Goal: Transaction & Acquisition: Purchase product/service

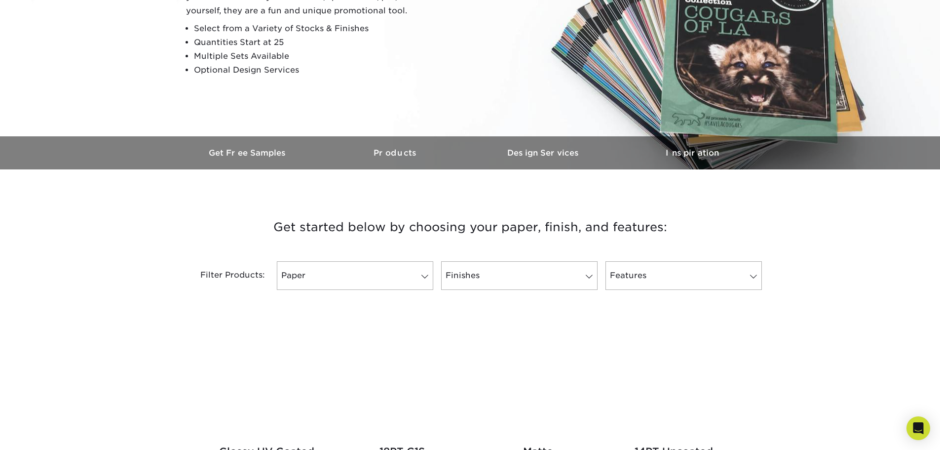
scroll to position [197, 0]
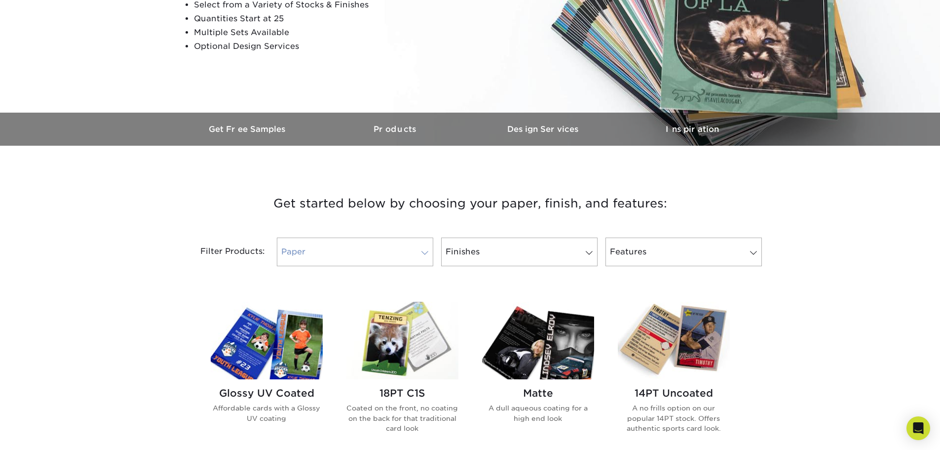
click at [301, 251] on link "Paper" at bounding box center [355, 251] width 156 height 29
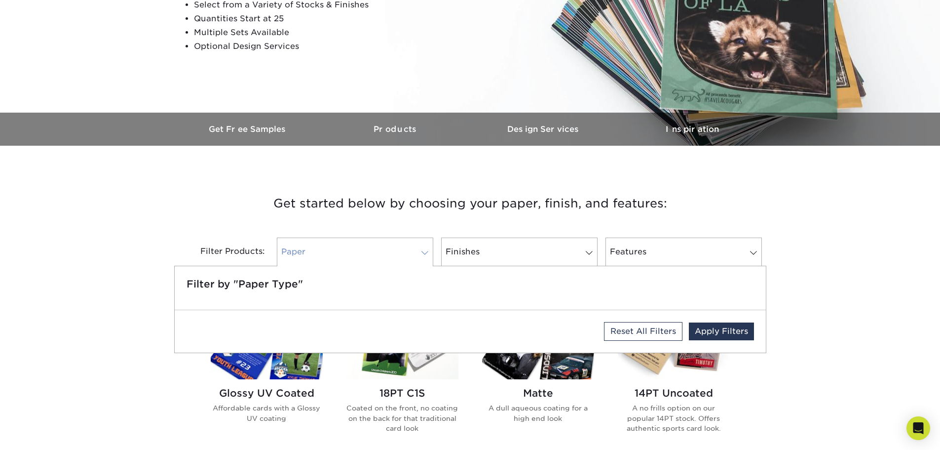
click at [301, 251] on link "Paper" at bounding box center [355, 251] width 156 height 29
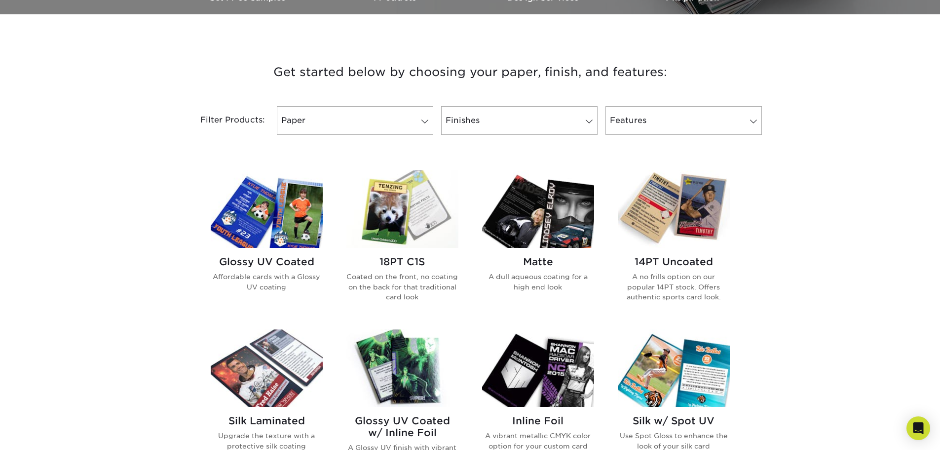
scroll to position [345, 0]
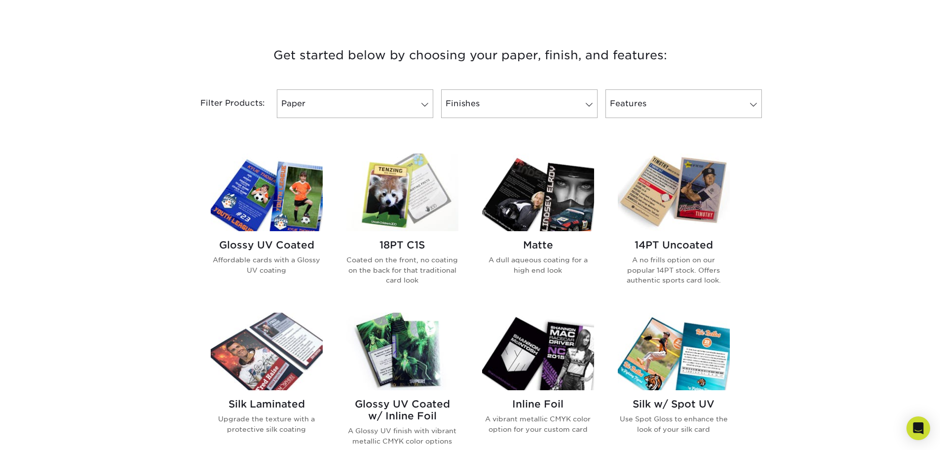
click at [236, 207] on img at bounding box center [267, 191] width 112 height 77
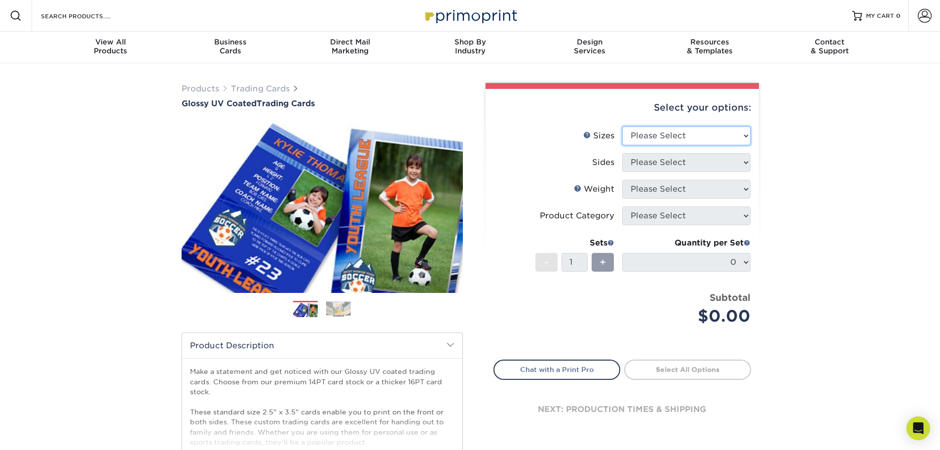
click at [651, 139] on select "Please Select 2.5" x 3.5"" at bounding box center [686, 135] width 128 height 19
select select "2.50x3.50"
click at [622, 126] on select "Please Select 2.5" x 3.5"" at bounding box center [686, 135] width 128 height 19
click at [646, 166] on select "Please Select Print Both Sides Print Front Only" at bounding box center [686, 162] width 128 height 19
select select "13abbda7-1d64-4f25-8bb2-c179b224825d"
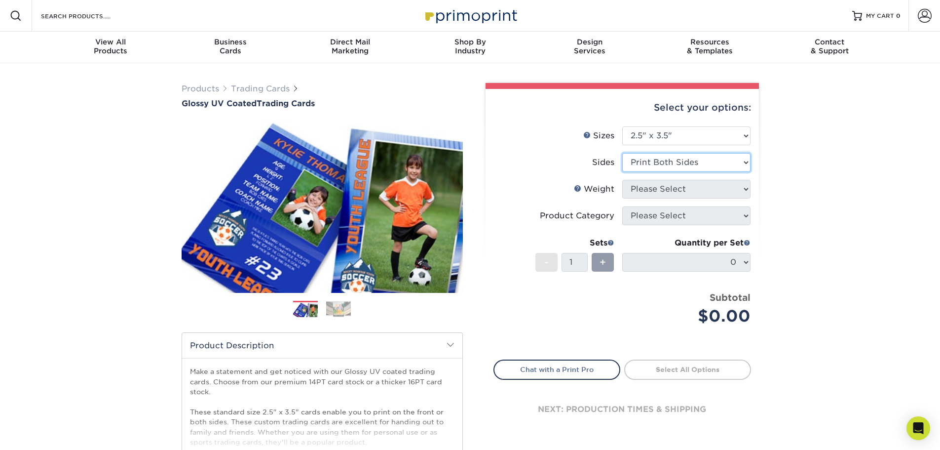
click at [622, 153] on select "Please Select Print Both Sides Print Front Only" at bounding box center [686, 162] width 128 height 19
click at [646, 193] on select "Please Select 16PT 14PT 18PT C1S" at bounding box center [686, 189] width 128 height 19
select select "16PT"
click at [622, 180] on select "Please Select 16PT 14PT 18PT C1S" at bounding box center [686, 189] width 128 height 19
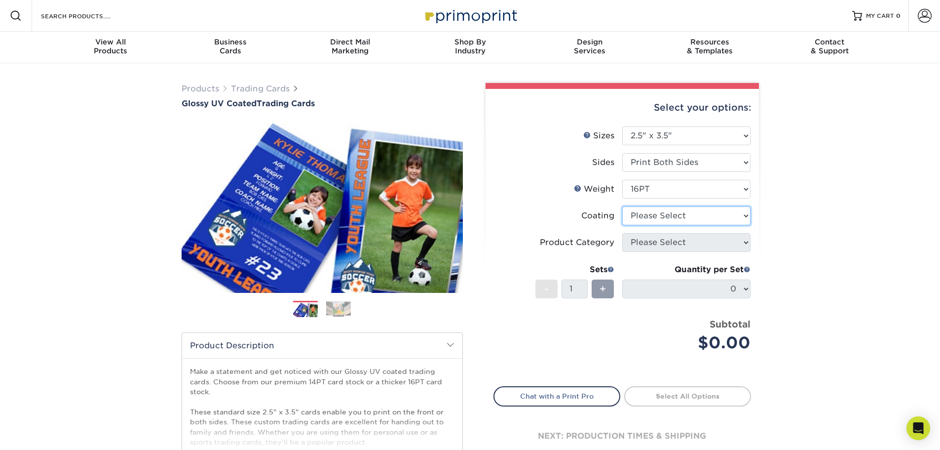
click at [645, 219] on select at bounding box center [686, 215] width 128 height 19
click at [622, 206] on select at bounding box center [686, 215] width 128 height 19
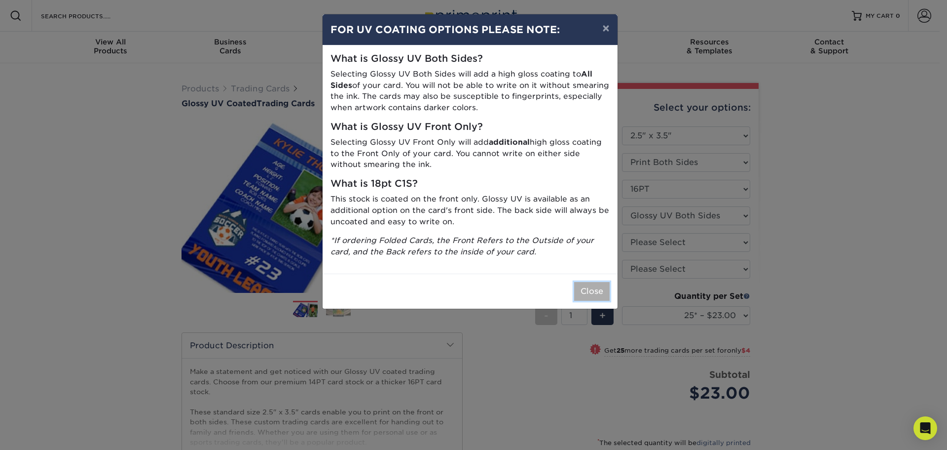
click at [591, 290] on button "Close" at bounding box center [592, 291] width 36 height 19
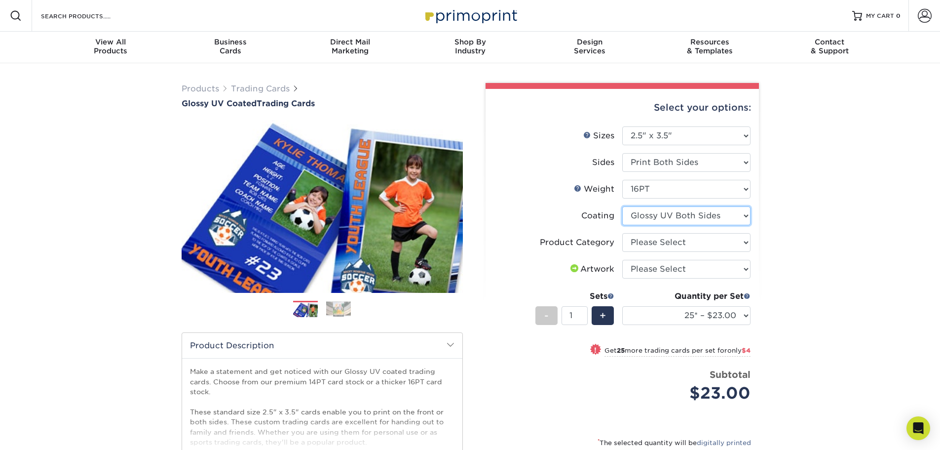
click at [653, 222] on select at bounding box center [686, 215] width 128 height 19
select select "1e8116af-acfc-44b1-83dc-8181aa338834"
click at [622, 206] on select at bounding box center [686, 215] width 128 height 19
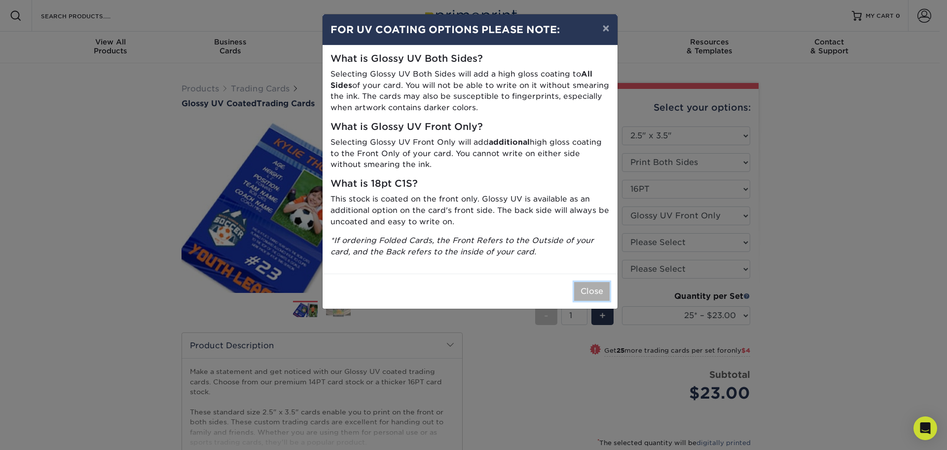
click at [575, 288] on button "Close" at bounding box center [592, 291] width 36 height 19
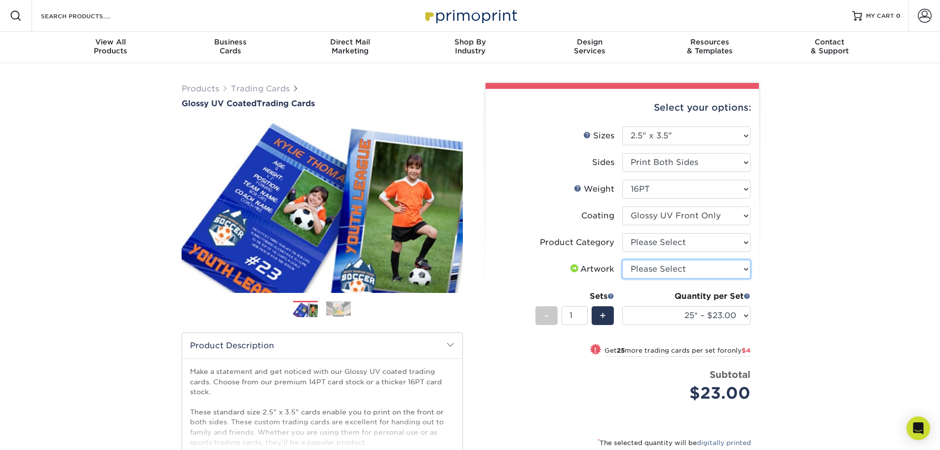
click at [650, 266] on select "Please Select I will upload files I need a design - $100" at bounding box center [686, 269] width 128 height 19
select select "upload"
click at [622, 260] on select "Please Select I will upload files I need a design - $100" at bounding box center [686, 269] width 128 height 19
click at [647, 244] on select "Please Select Trading Cards" at bounding box center [686, 242] width 128 height 19
select select "c2f9bce9-36c2-409d-b101-c29d9d031e18"
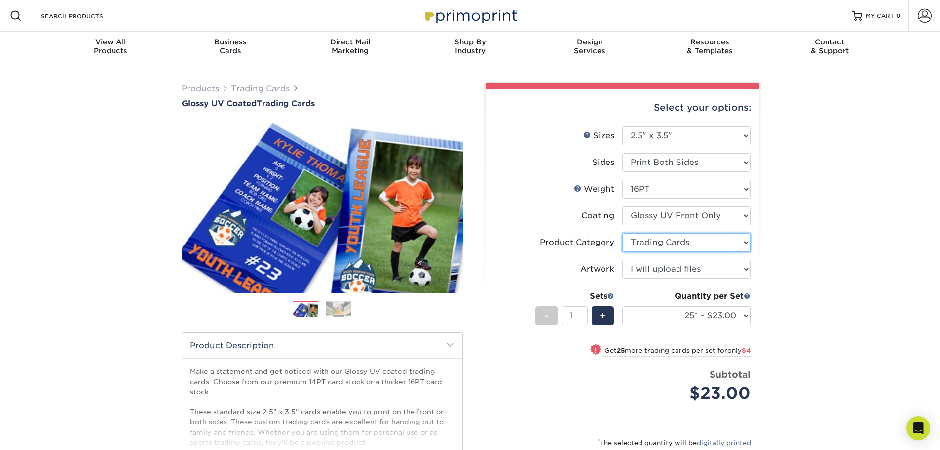
click at [622, 233] on select "Please Select Trading Cards" at bounding box center [686, 242] width 128 height 19
click at [812, 235] on div "Products Trading Cards Glossy UV Coated Trading Cards Previous Next /" at bounding box center [470, 326] width 940 height 527
click at [745, 315] on select "25* – $23.00 50* – $27.00 75* – $33.00 100* – $37.00 250* – $47.00 500 – $58.00…" at bounding box center [686, 315] width 128 height 19
select select "1000 – $71.00"
click at [622, 306] on select "25* – $23.00 50* – $27.00 75* – $33.00 100* – $37.00 250* – $47.00 500 – $58.00…" at bounding box center [686, 315] width 128 height 19
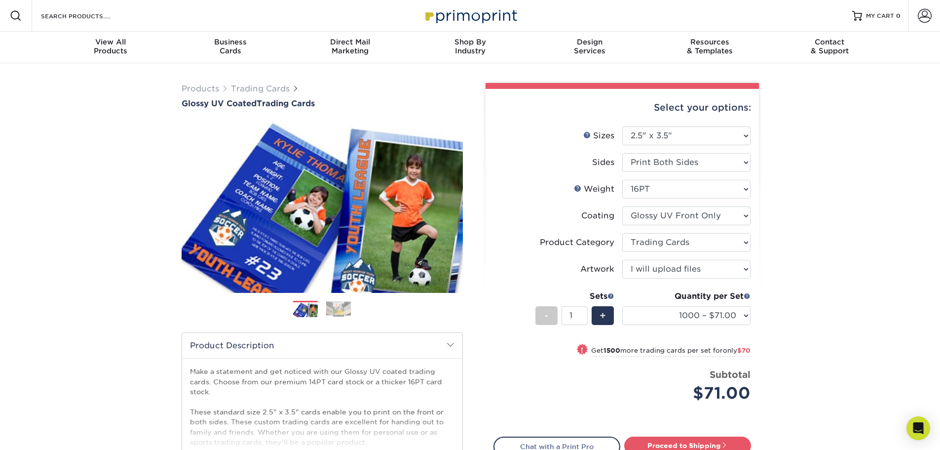
click at [798, 243] on div "Products Trading Cards Glossy UV Coated Trading Cards Previous Next /" at bounding box center [470, 326] width 940 height 527
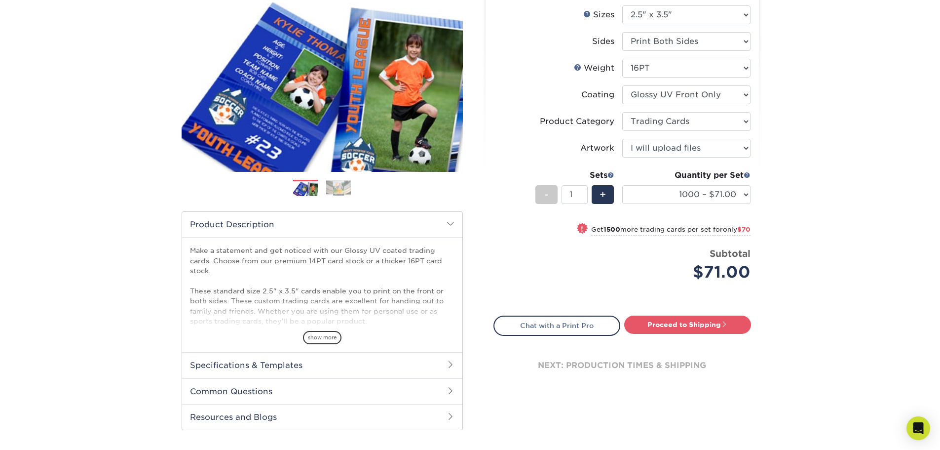
scroll to position [99, 0]
